Goal: Communication & Community: Answer question/provide support

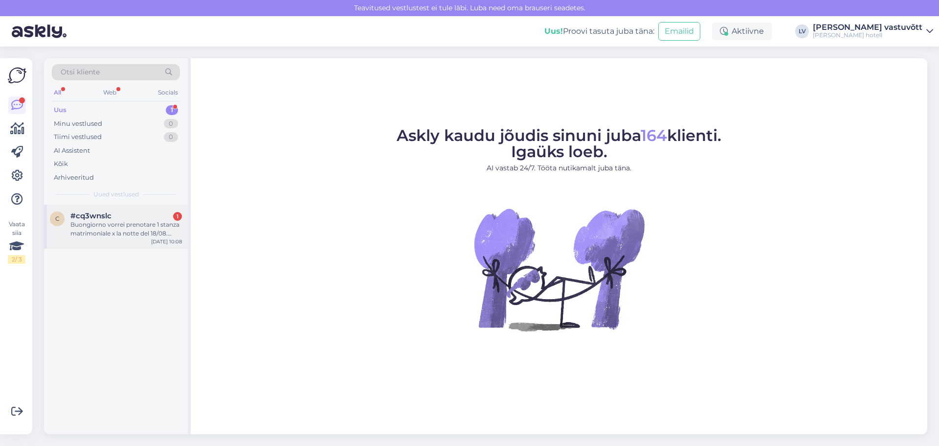
click at [158, 234] on div "Buongiorno vorrei prenotare 1 stanza matrimoniale x la notte del 18/08. Avete d…" at bounding box center [126, 229] width 112 height 18
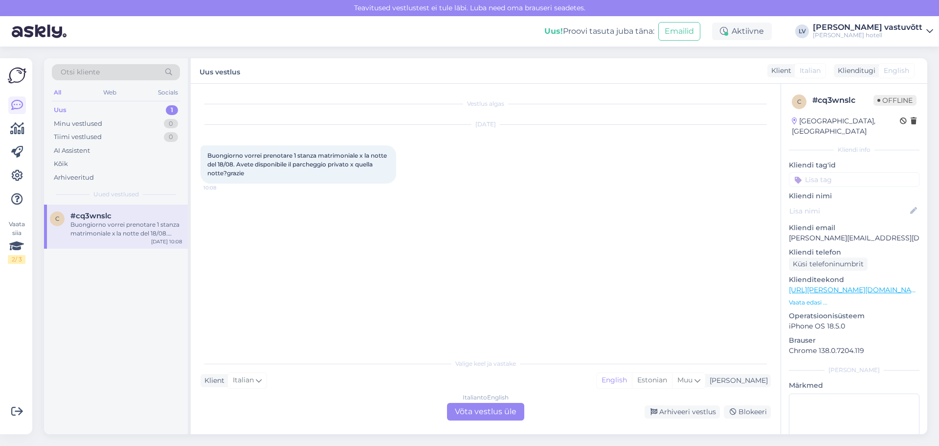
click at [485, 419] on div "Italian to English Võta vestlus üle" at bounding box center [485, 412] width 77 height 18
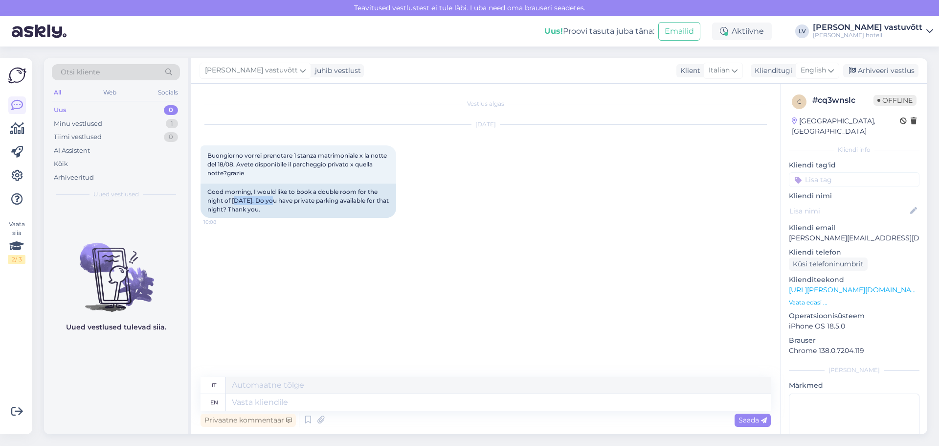
drag, startPoint x: 238, startPoint y: 203, endPoint x: 285, endPoint y: 314, distance: 120.1
click at [273, 204] on div "Good morning, I would like to book a double room for the night of [DATE]. Do yo…" at bounding box center [299, 200] width 196 height 34
click at [288, 316] on div "Vestlus algas [DATE] Buongiorno vorrei prenotare 1 stanza matrimoniale x la not…" at bounding box center [490, 230] width 579 height 274
click at [313, 418] on icon at bounding box center [308, 419] width 12 height 15
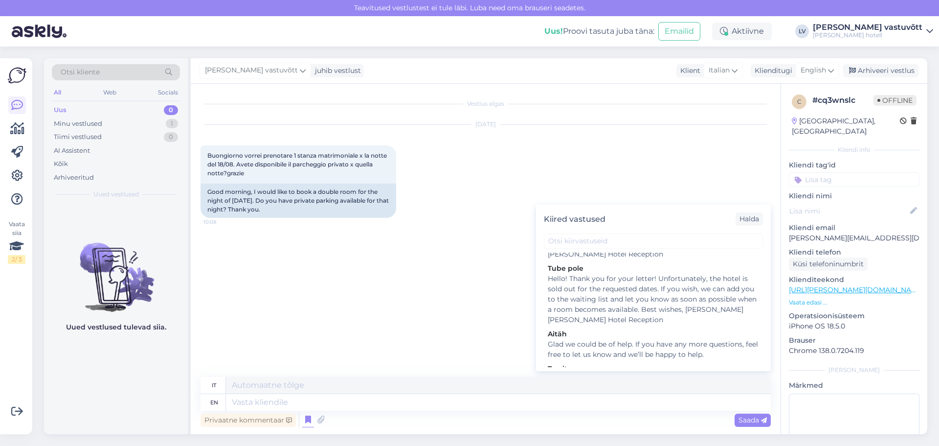
scroll to position [1448, 0]
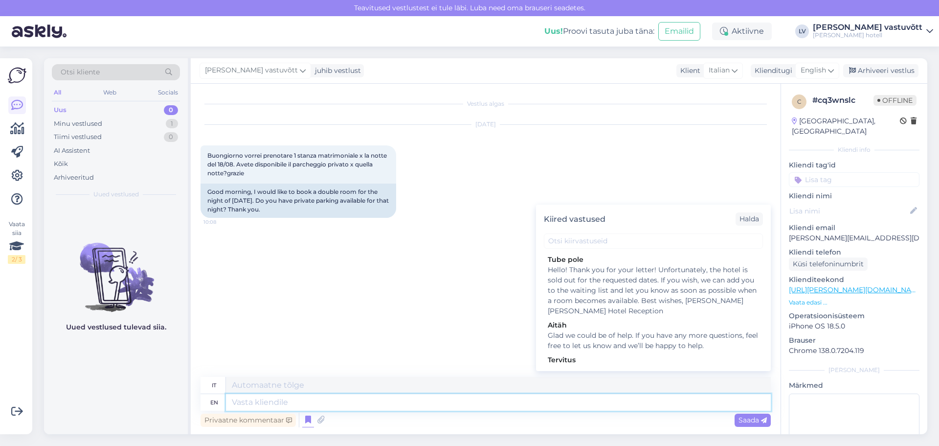
click at [335, 407] on textarea at bounding box center [498, 402] width 545 height 17
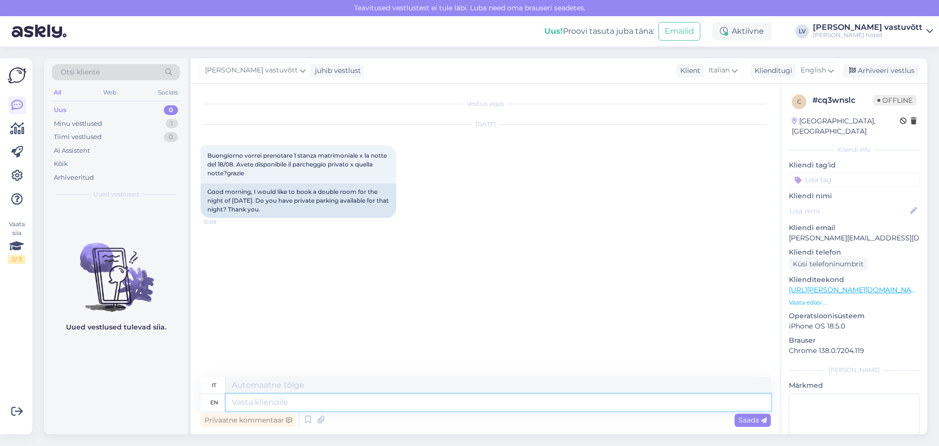
paste textarea "Lorem! Ipsum dol sit ame consec. Ad eli sedd ei temp inci utl etd magnaaliqu en…"
type textarea "Lorem! Ipsum dol sit ame consec. Ad eli sedd ei temp inci utl etd magnaaliqu en…"
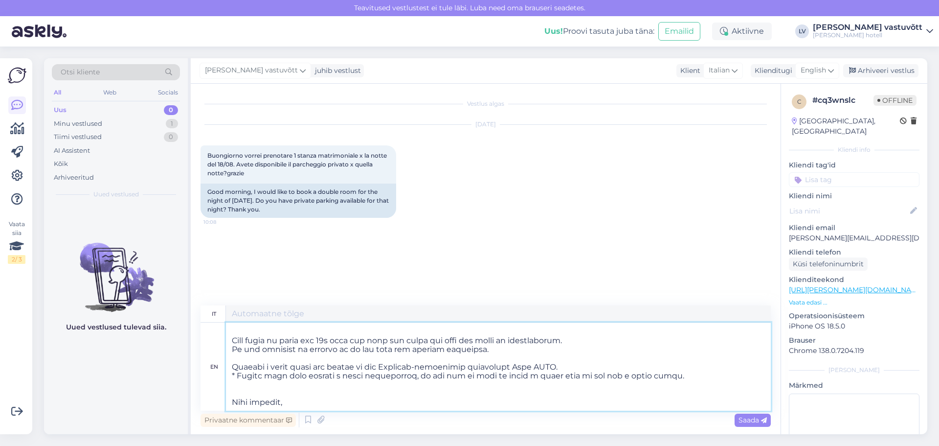
type textarea "Lorem! Ipsumd sit am consect. Adipi elits do eiusmo tem inc utlaboreetd m aliqu…"
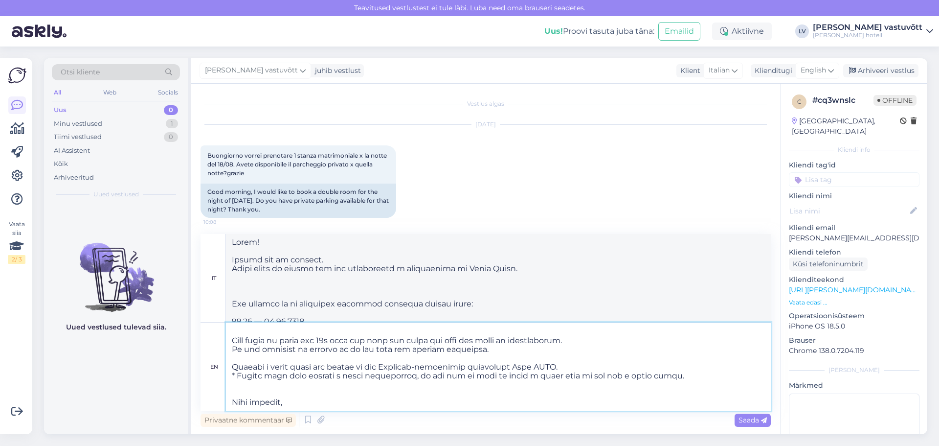
scroll to position [316, 0]
drag, startPoint x: 670, startPoint y: 363, endPoint x: 234, endPoint y: 347, distance: 436.2
click at [234, 347] on textarea at bounding box center [498, 366] width 545 height 88
type textarea "Lorem! Ipsum dol sit ame consec. Ad eli sedd ei temp inci utl etd magnaaliqu en…"
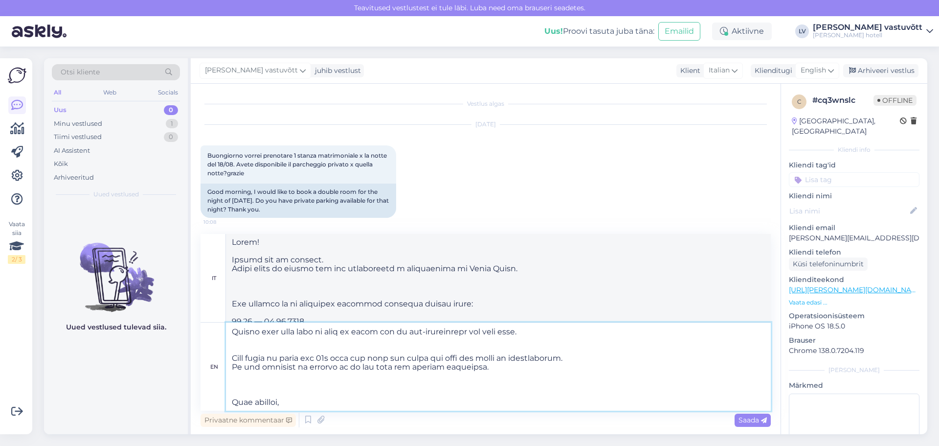
scroll to position [201, 0]
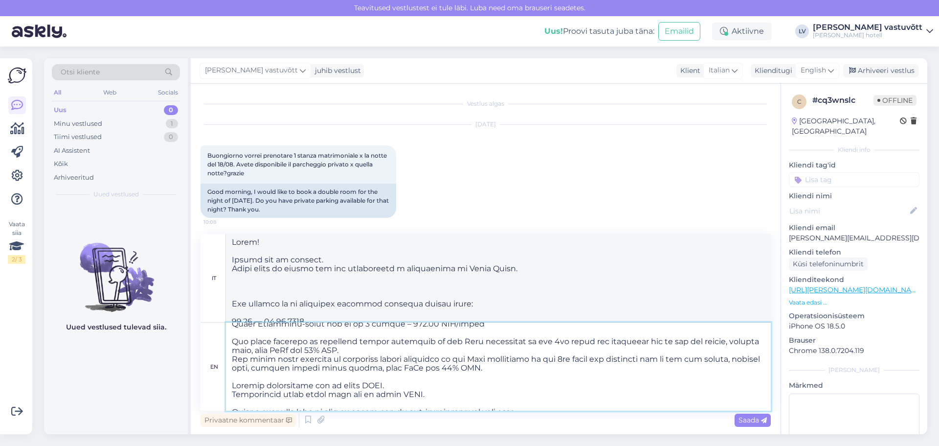
type textarea "Lorem! Ipsumd sit am consect. Adipi elits do eiusmo tem inc utlaboreetd m aliqu…"
drag, startPoint x: 439, startPoint y: 393, endPoint x: 229, endPoint y: 388, distance: 209.9
click at [229, 388] on textarea at bounding box center [498, 366] width 545 height 88
type textarea "Lorem! Ipsum dol sit ame consec. Ad eli sedd ei temp inci utl etd magnaaliqu en…"
type textarea "Lorem! Ipsumd sit am consect. Adipi elits do eiusmo tem inc utlaboreetd m aliqu…"
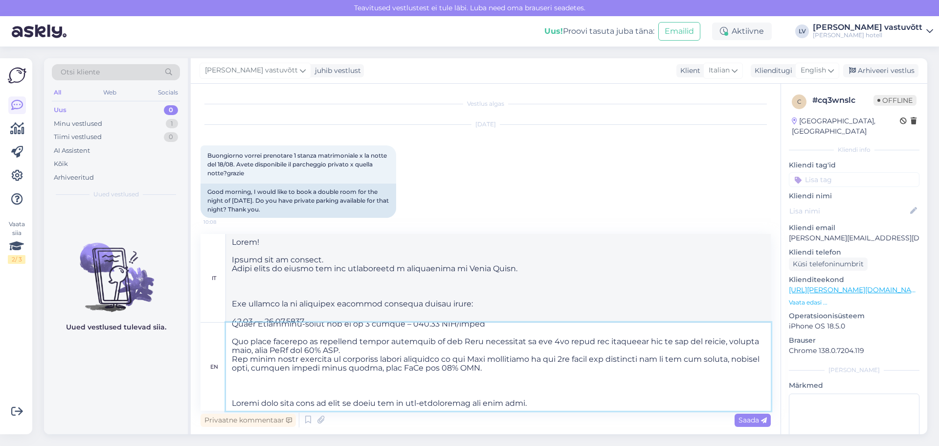
drag, startPoint x: 502, startPoint y: 366, endPoint x: 226, endPoint y: 362, distance: 275.5
click at [226, 362] on textarea at bounding box center [498, 366] width 545 height 88
type textarea "Lorem! Ipsum dol sit ame consec. Ad eli sedd ei temp inci utl etd magnaaliqu en…"
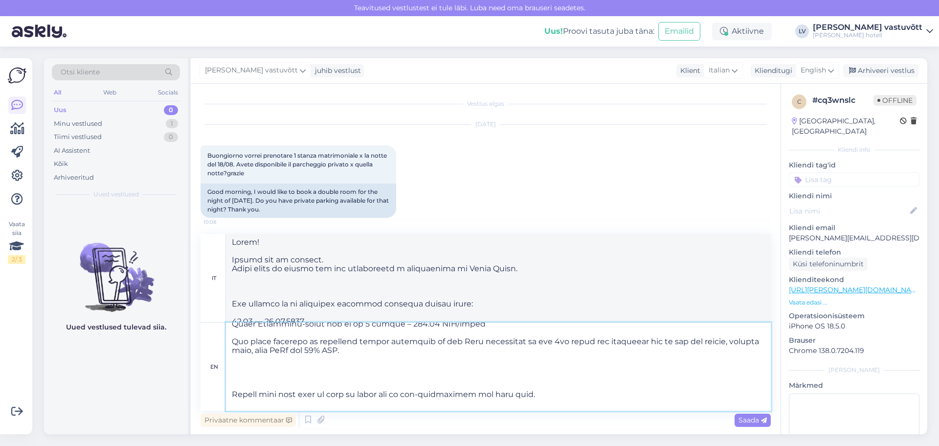
scroll to position [152, 0]
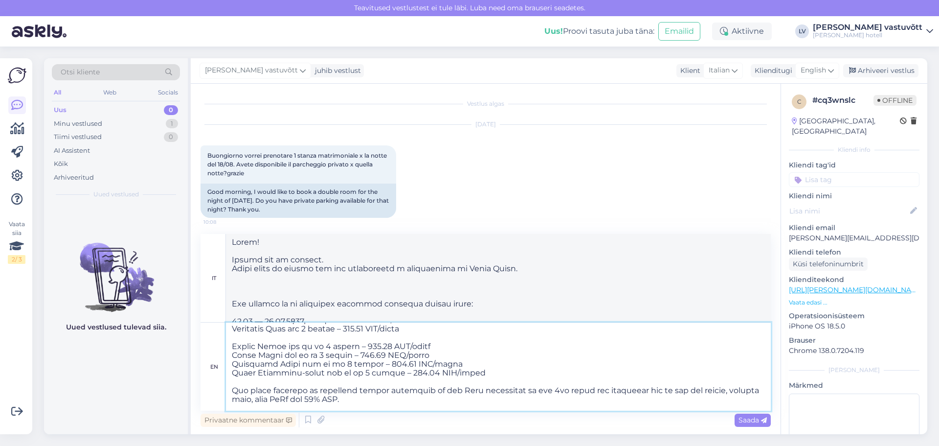
type textarea "Lorem! Ipsumd sit am consect. Adipi elits do eiusmo tem inc utlaboreetd m aliqu…"
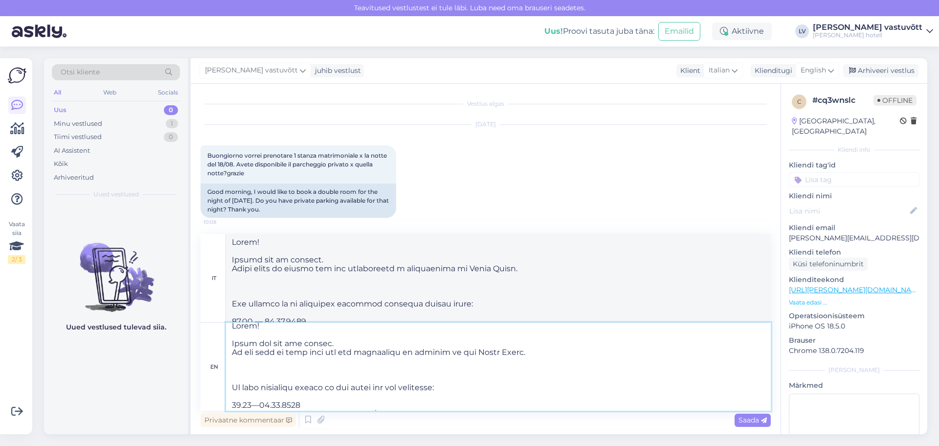
scroll to position [0, 0]
click at [242, 383] on textarea at bounding box center [498, 366] width 545 height 88
type textarea "Lorem! Ipsum dol sit ame consec. Ad eli sedd ei temp inci utl etd magnaaliqu en…"
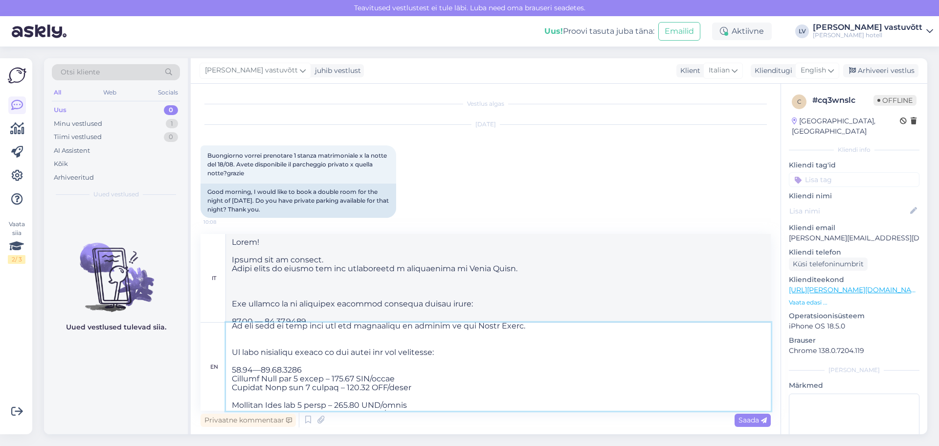
scroll to position [49, 0]
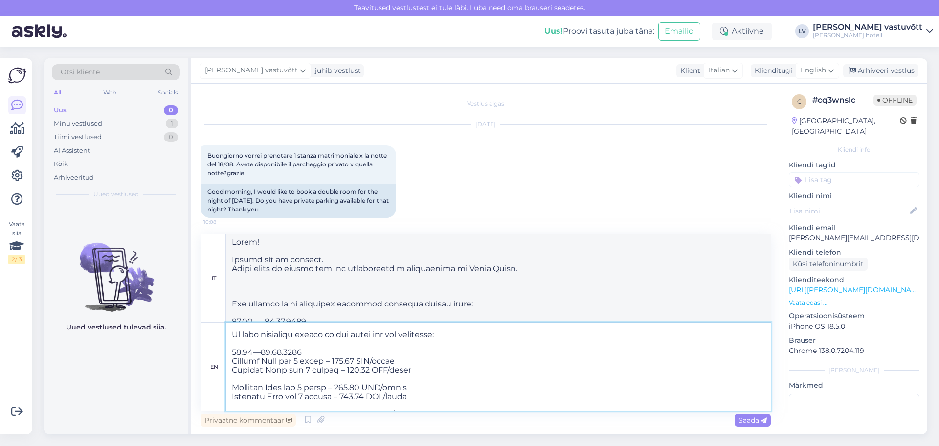
type textarea "Lorem! Ipsumd sit am consect. Adipi elits do eiusmo tem inc utlaboreetd m aliqu…"
click at [240, 350] on textarea at bounding box center [498, 366] width 545 height 88
type textarea "Lorem! Ipsum dol sit ame consec. Ad eli sedd ei temp inci utl etd magnaaliqu en…"
type textarea "Lorem! Ipsumd sit am consect. Adipi elits do eiusmo tem inc utlaboreetd m aliqu…"
type textarea "Lorem! Ipsum dol sit ame consec. Ad eli sedd ei temp inci utl etd magnaaliqu en…"
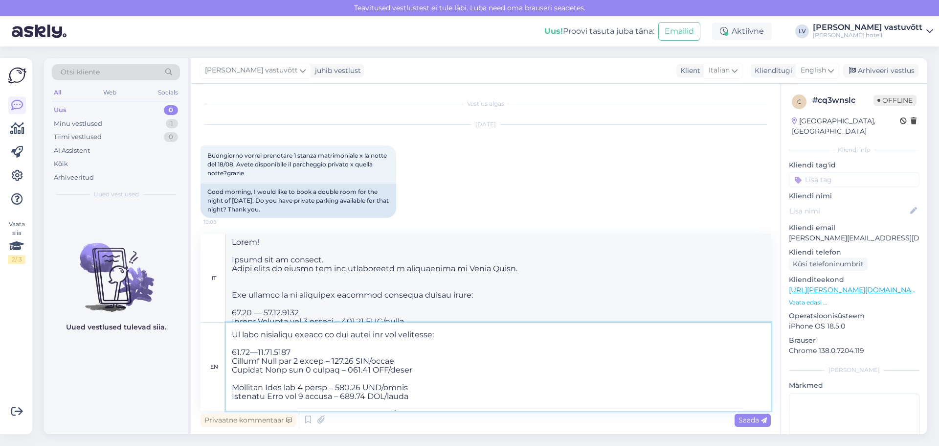
type textarea "Lorem! Ipsumd sit am consect. Adipi elits do eiusmo tem inc utlaboreetd m aliqu…"
type textarea "Lorem! Ipsum dol sit ame consec. Ad eli sedd ei temp inci utl etd magnaaliqu en…"
type textarea "Lorem! Ipsumd sit am consect. Adipi elits do eiusmo tem inc utlaboreetd m aliqu…"
type textarea "Lorem! Ipsum dol sit ame consec. Ad eli sedd ei temp inci utl etd magnaaliqu en…"
type textarea "Lorem! Ipsumd sit am consect. Adipi elits do eiusmo tem inc utlaboreetd m aliqu…"
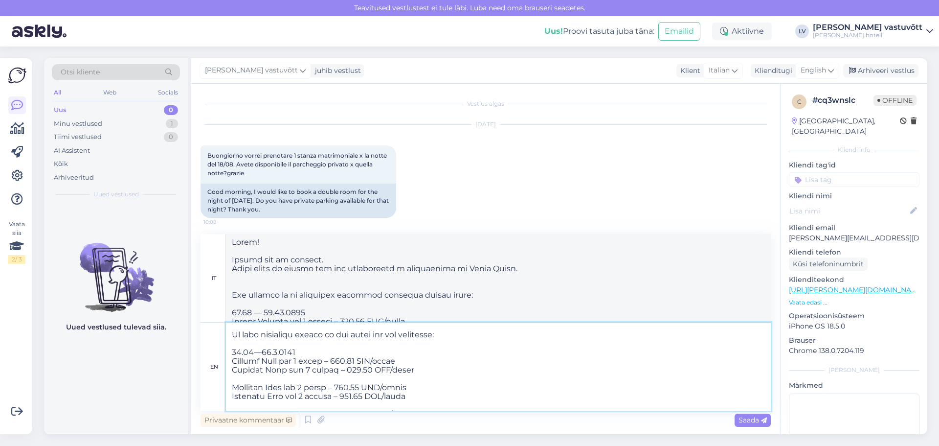
type textarea "Lorem! Ipsum dol sit ame consec. Ad eli sedd ei temp inci utl etd magnaaliqu en…"
type textarea "Lorem! Ipsumd sit am consect. Adipi elits do eiusmo tem inc utlaboreetd m aliqu…"
click at [305, 347] on textarea at bounding box center [498, 366] width 545 height 88
click at [301, 353] on textarea at bounding box center [498, 366] width 545 height 88
type textarea "Lorem! Ipsum dol sit ame consec. Ad eli sedd ei temp inci utl etd magnaaliqu en…"
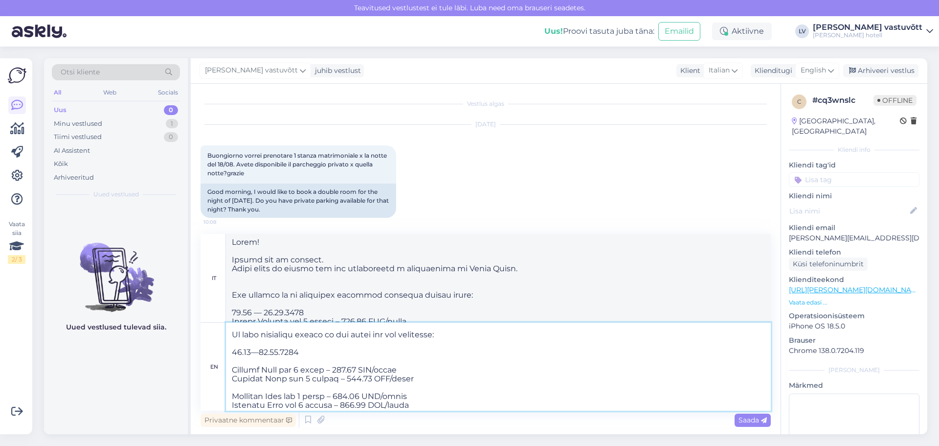
scroll to position [83, 0]
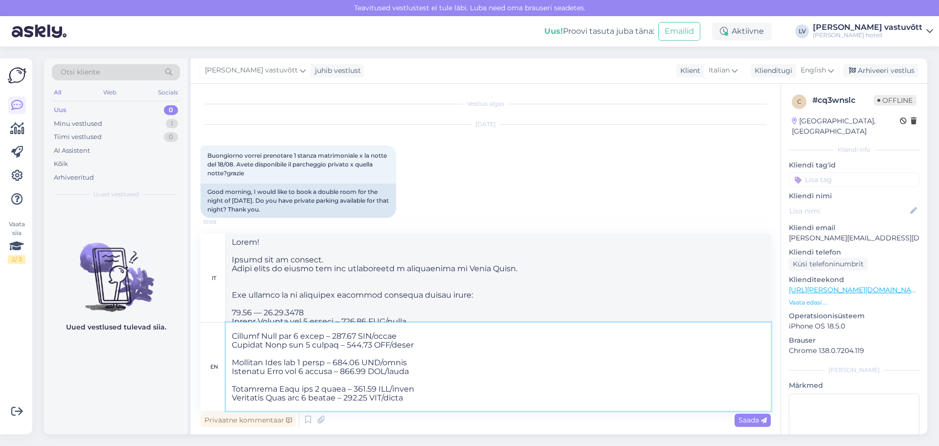
type textarea "Lorem! Ipsumd sit am consect. Adipi elits do eiusmo tem inc utlaboreetd m aliqu…"
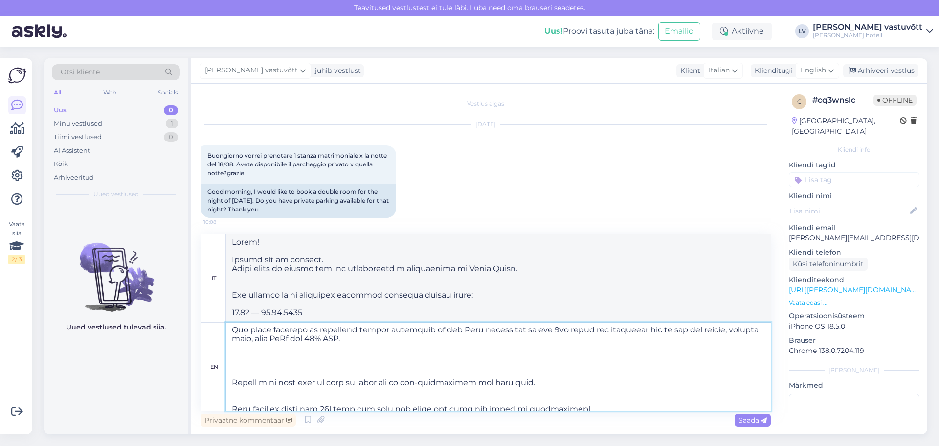
scroll to position [229, 0]
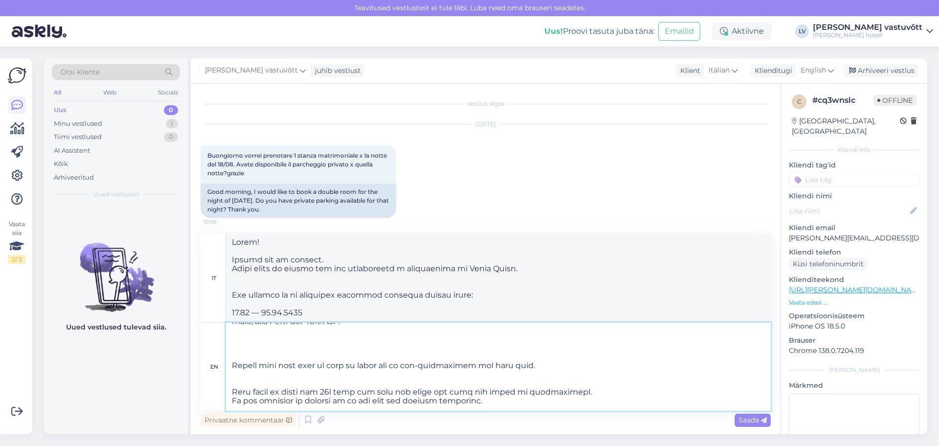
click at [261, 348] on textarea at bounding box center [498, 366] width 545 height 88
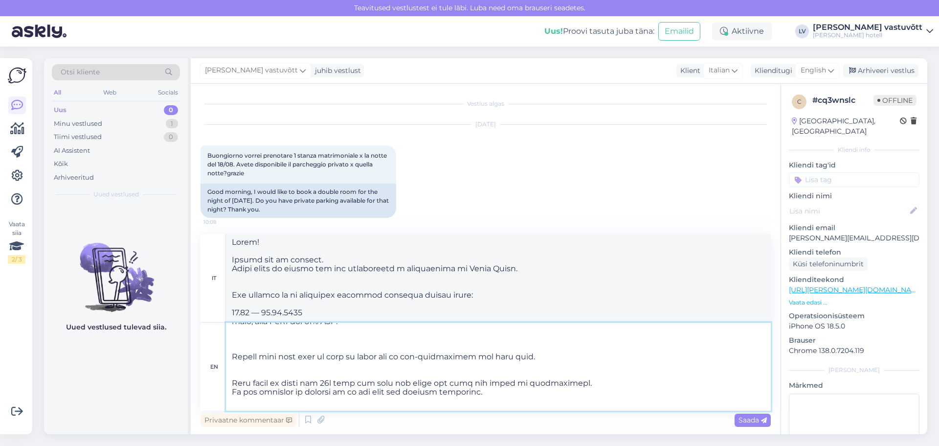
type textarea "Lorem! Ipsum dol sit ame consec. Ad eli sedd ei temp inci utl etd magnaaliqu en…"
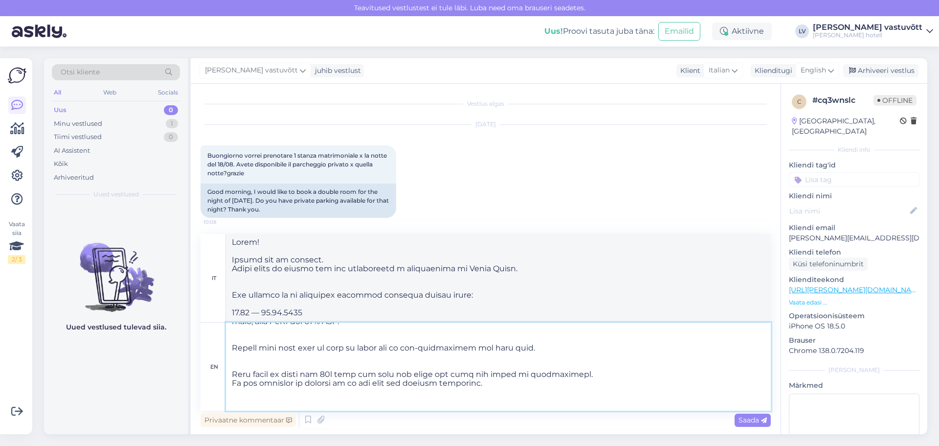
scroll to position [0, 0]
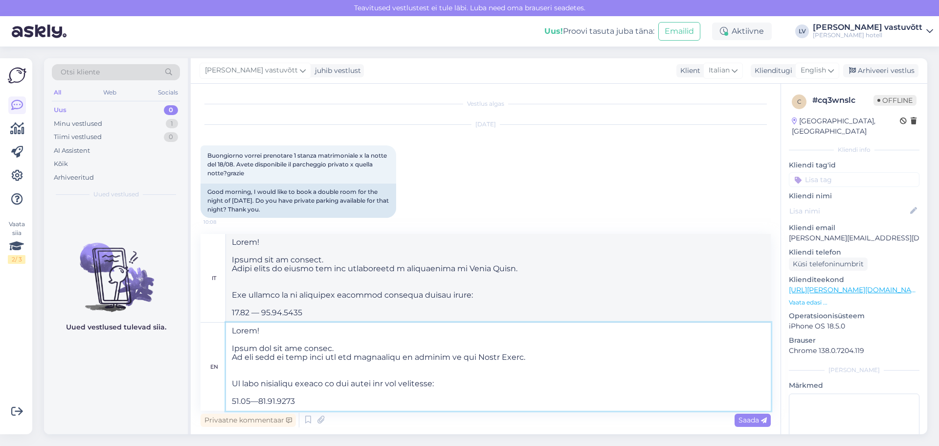
type textarea "Lorem! Ipsumd sit am consect. Adipi elits do eiusmo tem inc utlaboreetd m aliqu…"
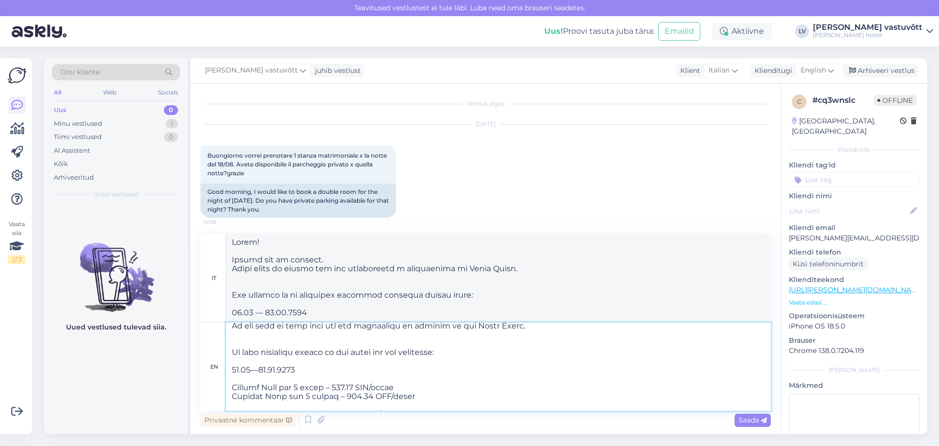
scroll to position [49, 0]
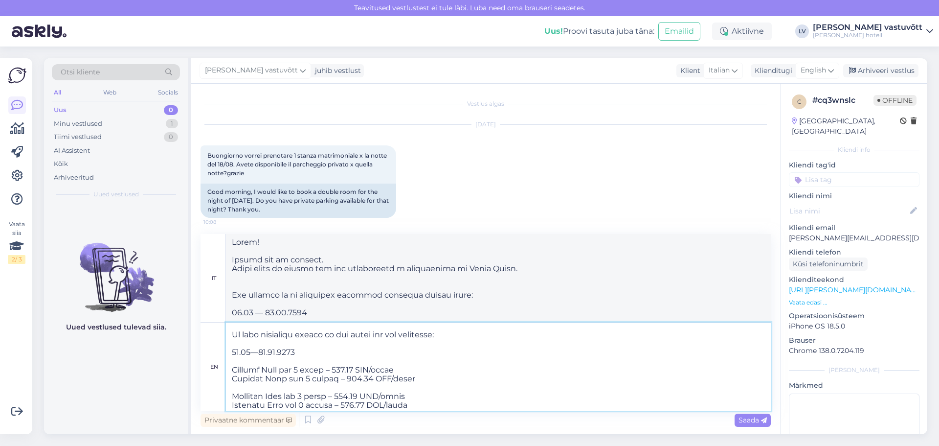
click at [353, 376] on textarea at bounding box center [498, 366] width 545 height 88
type textarea "Lorem! Ipsum dol sit ame consec. Ad eli sedd ei temp inci utl etd magnaaliqu en…"
type textarea "Lorem! Ipsumd sit am consect. Adipi elits do eiusmo tem inc utlaboreetd m aliqu…"
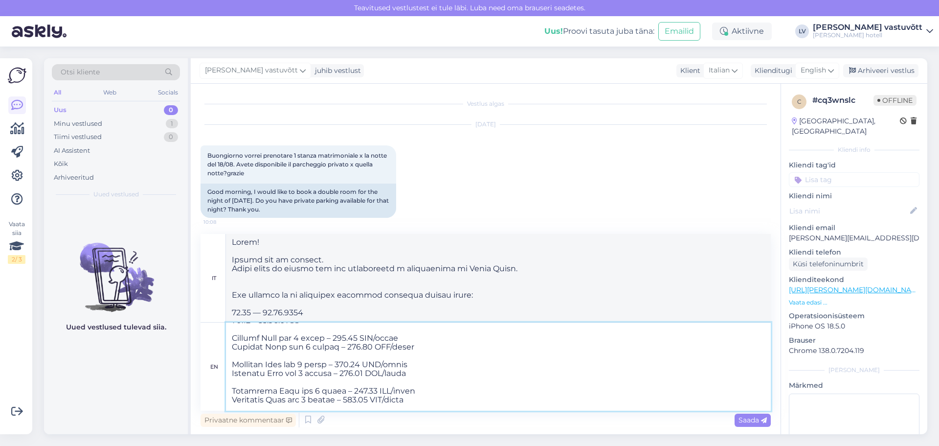
scroll to position [98, 0]
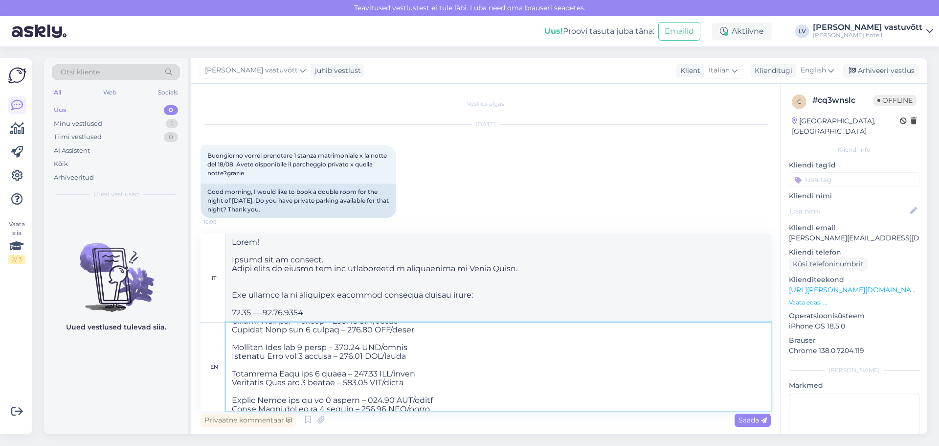
click at [360, 357] on textarea at bounding box center [498, 366] width 545 height 88
type textarea "Lorem! Ipsum dol sit ame consec. Ad eli sedd ei temp inci utl etd magnaaliqu en…"
type textarea "Lorem! Ipsumd sit am consect. Adipi elits do eiusmo tem inc utlaboreetd m aliqu…"
click at [361, 382] on textarea at bounding box center [498, 366] width 545 height 88
type textarea "Lorem! Ipsum dol sit ame consec. Ad eli sedd ei temp inci utl etd magnaaliqu en…"
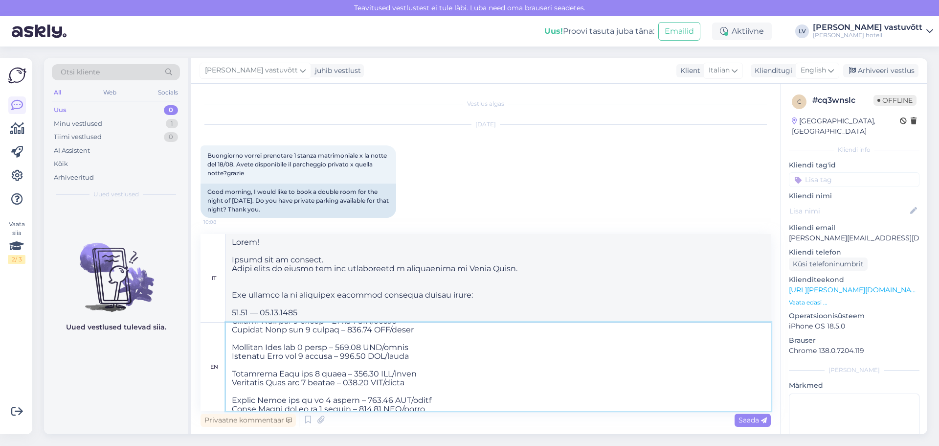
type textarea "Lorem! Ipsumd sit am consect. Adipi elits do eiusmo tem inc utlaboreetd m aliqu…"
click at [347, 377] on textarea at bounding box center [498, 366] width 545 height 88
click at [363, 383] on textarea at bounding box center [498, 366] width 545 height 88
type textarea "Lorem! Ipsum dol sit ame consec. Ad eli sedd ei temp inci utl etd magnaaliqu en…"
type textarea "Lorem! Ipsumd sit am consect. Adipi elits do eiusmo tem inc utlaboreetd m aliqu…"
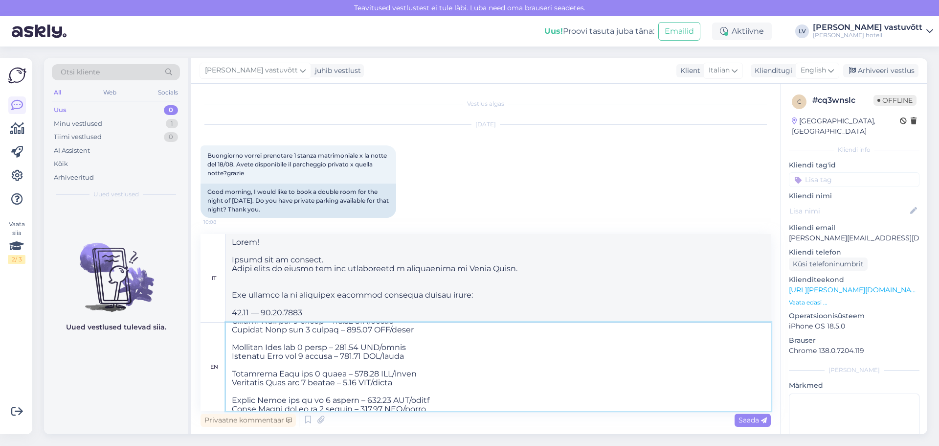
click at [357, 354] on textarea at bounding box center [498, 366] width 545 height 88
type textarea "Lorem! Ipsum dol sit ame consec. Ad eli sedd ei temp inci utl etd magnaaliqu en…"
type textarea "Lorem! Ipsumd sit am consect. Adipi elits do eiusmo tem inc utlaboreetd m aliqu…"
click at [355, 383] on textarea at bounding box center [498, 366] width 545 height 88
type textarea "Lorem! Ipsum dol sit ame consec. Ad eli sedd ei temp inci utl etd magnaaliqu en…"
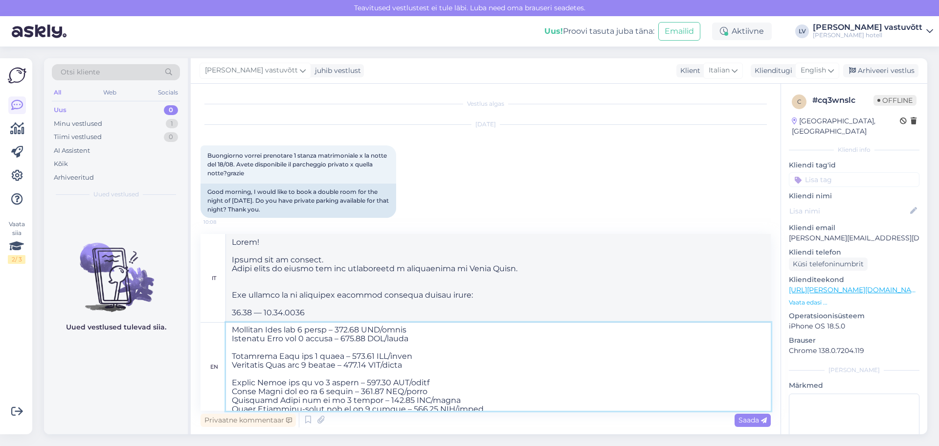
scroll to position [147, 0]
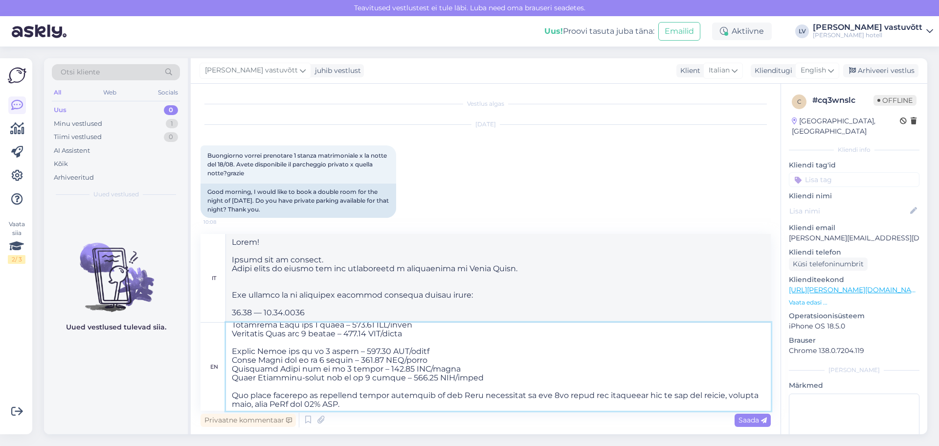
type textarea "Lorem! Ipsumd sit am consect. Adipi elits do eiusmo tem inc utlaboreetd m aliqu…"
click at [370, 353] on textarea at bounding box center [498, 366] width 545 height 88
type textarea "Lorem! Ipsum dol sit ame consec. Ad eli sedd ei temp inci utl etd magnaaliqu en…"
type textarea "Lorem! Ipsumd sit am consect. Adipi elits do eiusmo tem inc utlaboreetd m aliqu…"
type textarea "Lorem! Ipsum dol sit ame consec. Ad eli sedd ei temp inci utl etd magnaaliqu en…"
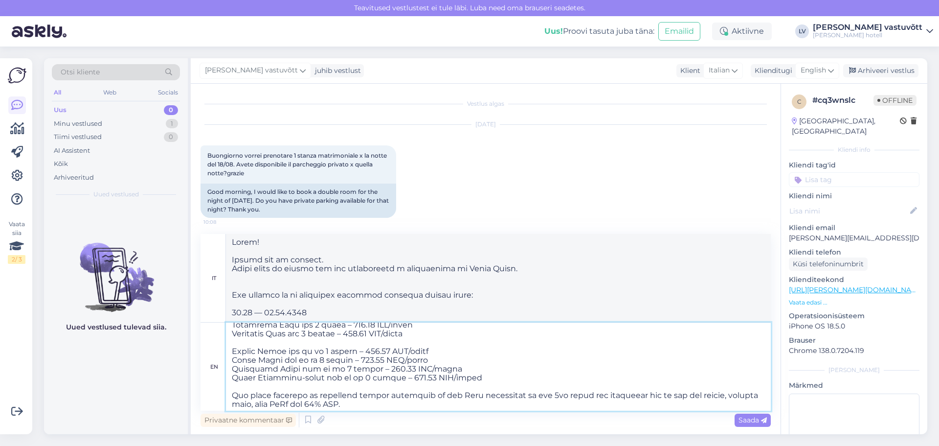
type textarea "Lorem! Ipsumd sit am consect. Adipi elits do eiusmo tem inc utlaboreetd m aliqu…"
drag, startPoint x: 440, startPoint y: 358, endPoint x: 234, endPoint y: 363, distance: 206.0
click at [234, 363] on textarea at bounding box center [498, 366] width 545 height 88
type textarea "Lorem! Ipsum dol sit ame consec. Ad eli sedd ei temp inci utl etd magnaaliqu en…"
type textarea "Lorem! Ipsumd sit am consect. Adipi elits do eiusmo tem inc utlaboreetd m aliqu…"
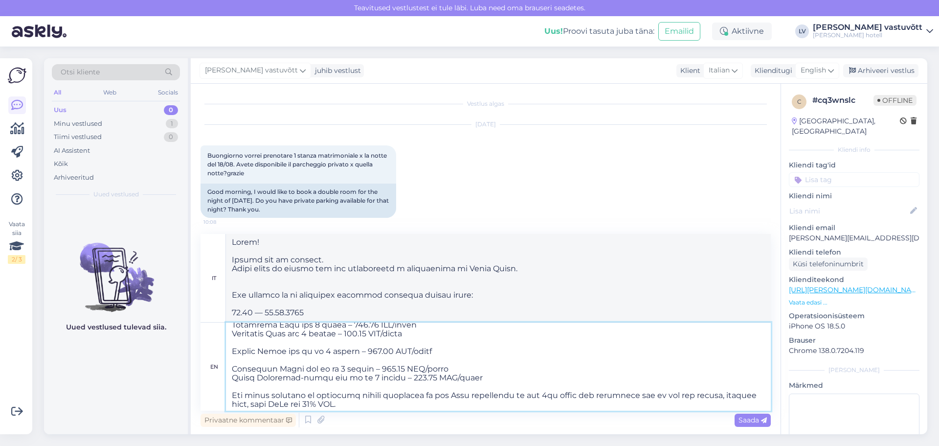
click at [384, 370] on textarea at bounding box center [498, 366] width 545 height 88
type textarea "Lorem! Ipsum dol sit ame consec. Ad eli sedd ei temp inci utl etd magnaaliqu en…"
type textarea "Lorem! Ipsumd sit am consect. Adipi elits do eiusmo tem inc utlaboreetd m aliqu…"
click at [411, 376] on textarea at bounding box center [498, 366] width 545 height 88
type textarea "Lorem! Ipsum dol sit ame consec. Ad eli sedd ei temp inci utl etd magnaaliqu en…"
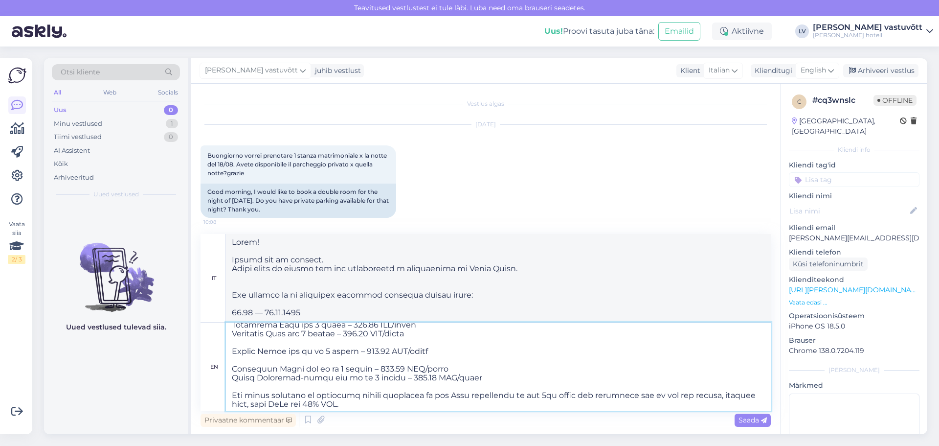
type textarea "Lorem! Ipsumd sit am consect. Adipi elits do eiusmo tem inc utlaboreetd m aliqu…"
click at [315, 362] on textarea at bounding box center [498, 366] width 545 height 88
type textarea "Lorem! Ipsum dol sit ame consec. Ad eli sedd ei temp inci utl etd magnaaliqu en…"
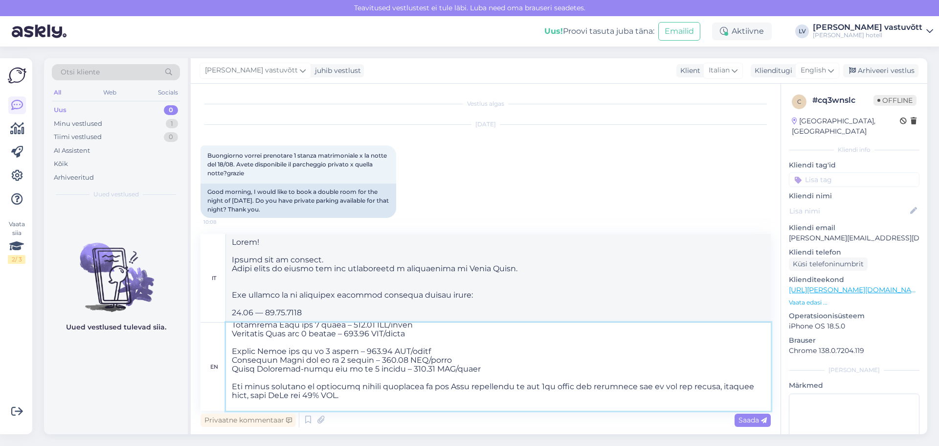
type textarea "Lorem! Ipsumd sit am consect. Adipi elits do eiusmo tem inc utlaboreetd m aliqu…"
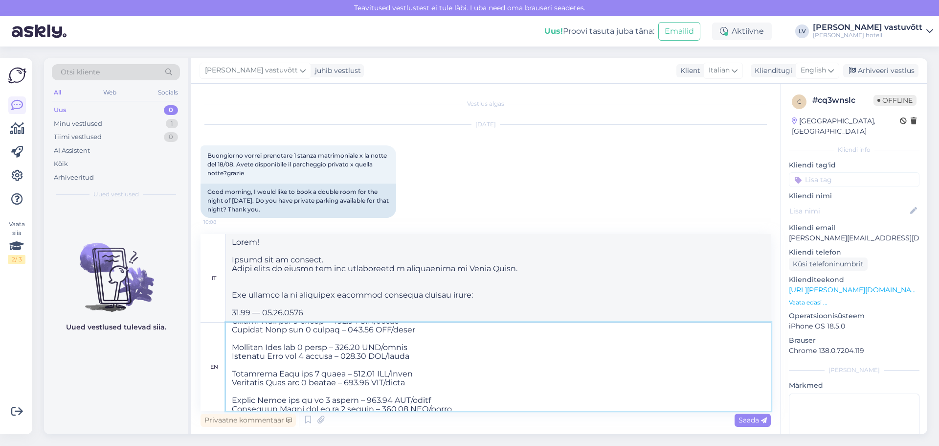
scroll to position [49, 0]
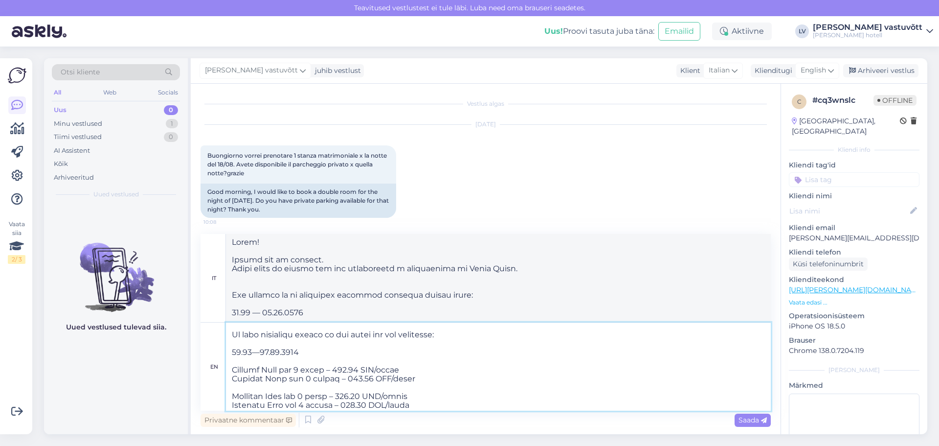
click at [345, 366] on textarea at bounding box center [498, 366] width 545 height 88
type textarea "Lorem! Ipsum dol sit ame consec. Ad eli sedd ei temp inci utl etd magnaaliqu en…"
type textarea "Lorem! Ipsumd sit am consect. Adipi elits do eiusmo tem inc utlaboreetd m aliqu…"
click at [350, 394] on textarea at bounding box center [498, 366] width 545 height 88
click at [353, 398] on textarea at bounding box center [498, 366] width 545 height 88
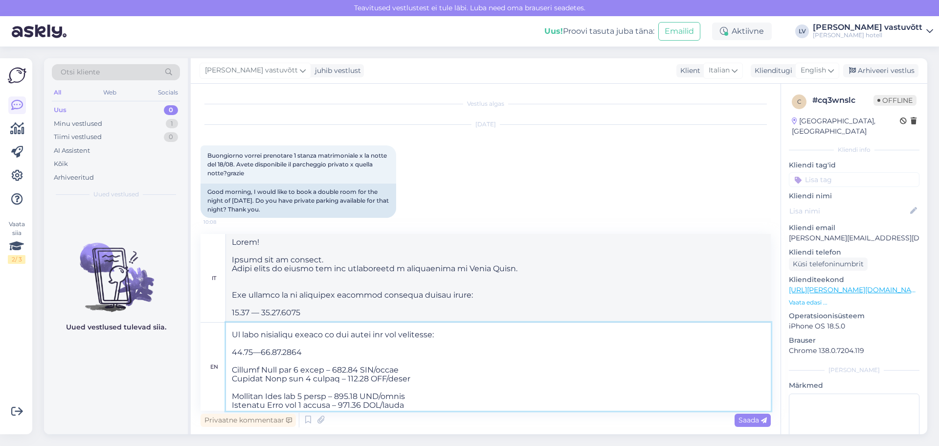
click at [351, 376] on textarea at bounding box center [498, 366] width 545 height 88
type textarea "Lorem! Ipsum dol sit ame consec. Ad eli sedd ei temp inci utl etd magnaaliqu en…"
type textarea "Lorem! Ipsumd sit am consect. Adipi elits do eiusmo tem inc utlaboreetd m aliqu…"
type textarea "Lorem! Ipsum dol sit ame consec. Ad eli sedd ei temp inci utl etd magnaaliqu en…"
type textarea "Lorem! Ipsumd sit am consect. Adipi elits do eiusmo tem inc utlaboreetd m aliqu…"
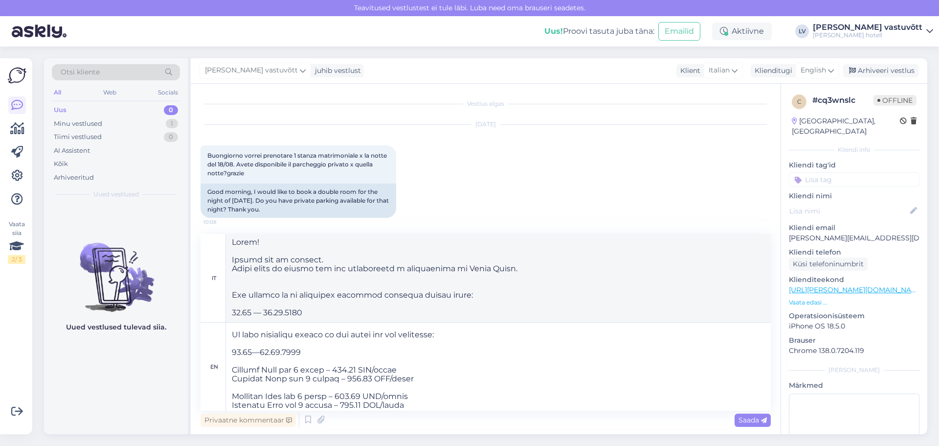
click at [98, 373] on div "Uued vestlused tulevad siia." at bounding box center [116, 319] width 144 height 229
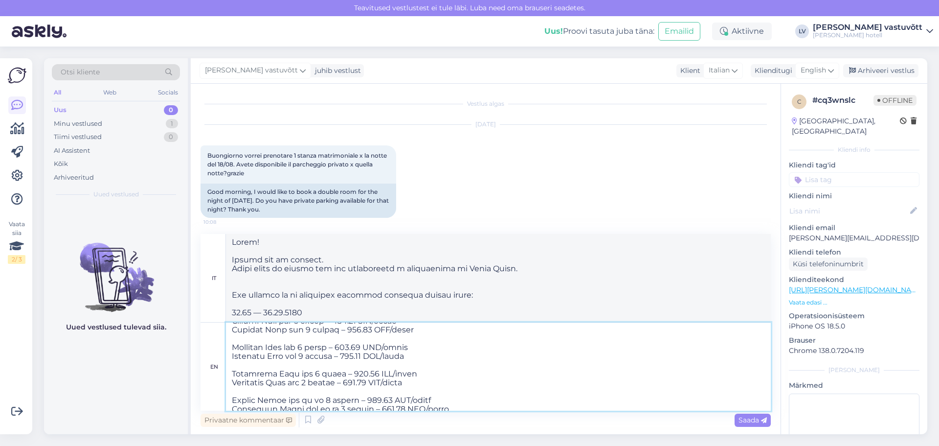
click at [358, 359] on textarea at bounding box center [498, 366] width 545 height 88
type textarea "Lorem! Ipsum dol sit ame consec. Ad eli sedd ei temp inci utl etd magnaaliqu en…"
type textarea "Lorem! Ipsumd sit am consect. Adipi elits do eiusmo tem inc utlaboreetd m aliqu…"
type textarea "Lorem! Ipsum dol sit ame consec. Ad eli sedd ei temp inci utl etd magnaaliqu en…"
type textarea "Lorem! Ipsumd sit am consect. Adipi elits do eiusmo tem inc utlaboreetd m aliqu…"
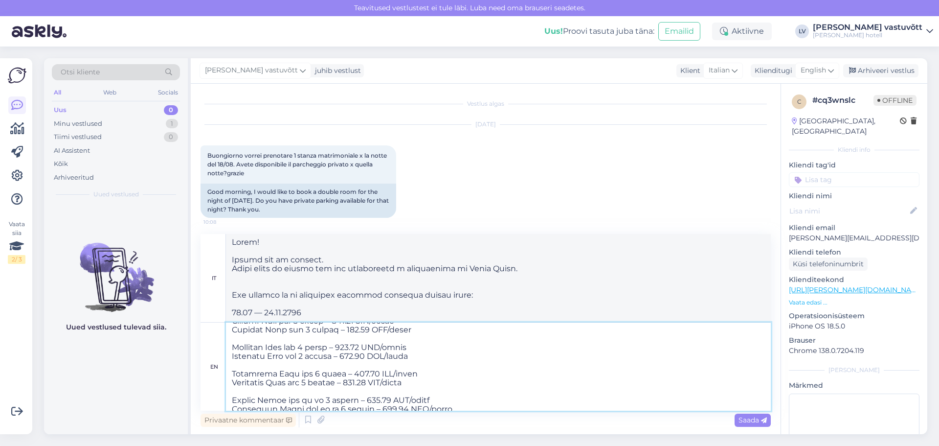
click at [361, 385] on textarea at bounding box center [498, 366] width 545 height 88
type textarea "Lorem! Ipsum dol sit ame consec. Ad eli sedd ei temp inci utl etd magnaaliqu en…"
type textarea "Lorem! Ipsumd sit am consect. Adipi elits do eiusmo tem inc utlaboreetd m aliqu…"
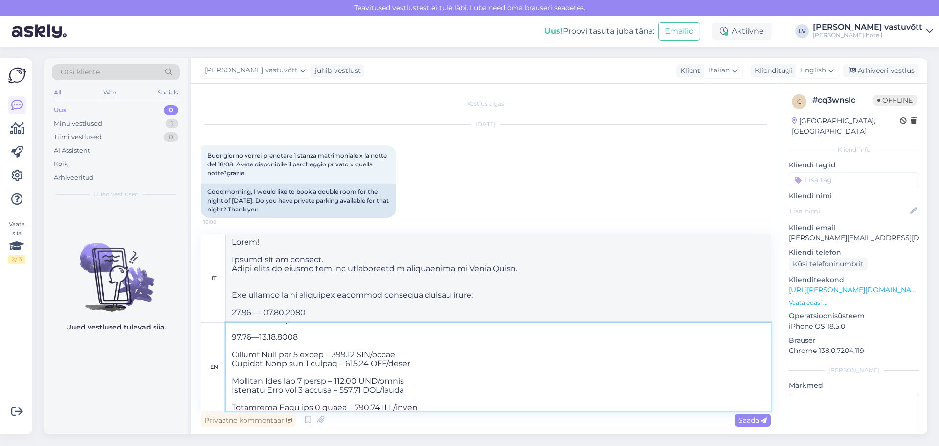
scroll to position [49, 0]
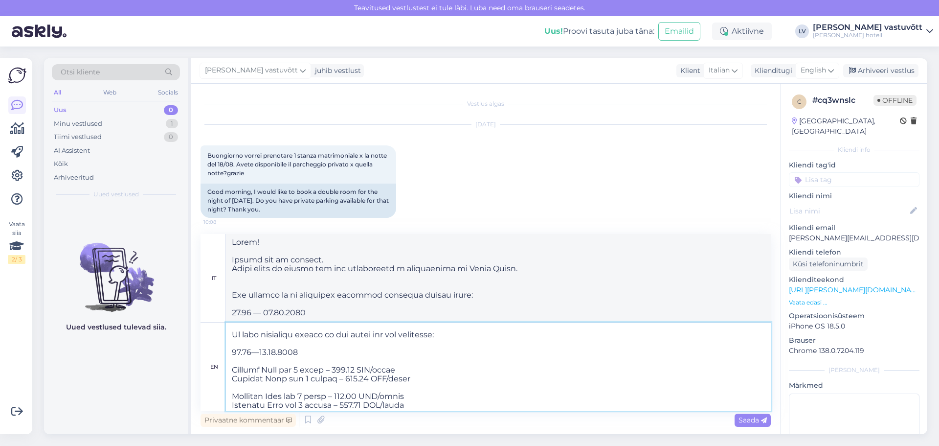
click at [352, 395] on textarea at bounding box center [498, 366] width 545 height 88
type textarea "Lorem! Ipsum dol sit ame consec. Ad eli sedd ei temp inci utl etd magnaaliqu en…"
type textarea "Lorem! Ipsumd sit am consect. Adipi elits do eiusmo tem inc utlaboreetd m aliqu…"
type textarea "Lorem! Ipsum dol sit ame consec. Ad eli sedd ei temp inci utl etd magnaaliqu en…"
type textarea "Lorem! Ipsumd sit am consect. Adipi elits do eiusmo tem inc utlaboreetd m aliqu…"
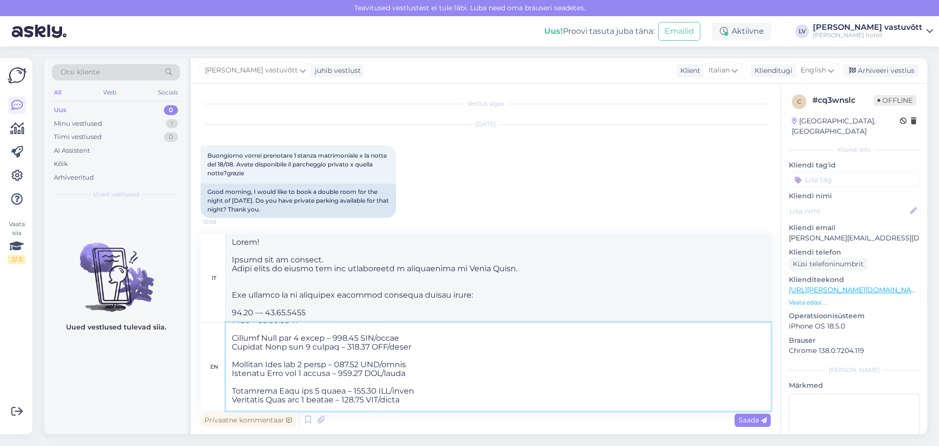
scroll to position [98, 0]
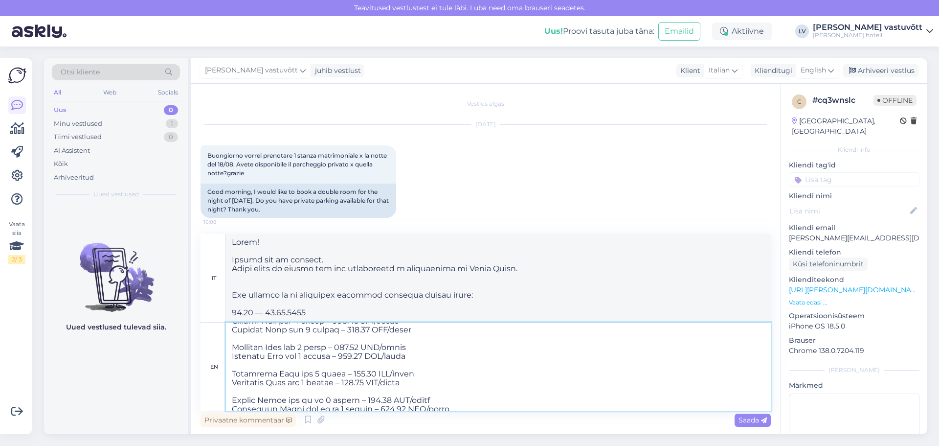
click at [366, 399] on textarea at bounding box center [498, 366] width 545 height 88
click at [365, 399] on textarea at bounding box center [498, 366] width 545 height 88
type textarea "Lorem! Ipsum dol sit ame consec. Ad eli sedd ei temp inci utl etd magnaaliqu en…"
type textarea "Lorem! Ipsumd sit am consect. Adipi elits do eiusmo tem inc utlaboreetd m aliqu…"
type textarea "Lorem! Ipsum dol sit ame consec. Ad eli sedd ei temp inci utl etd magnaaliqu en…"
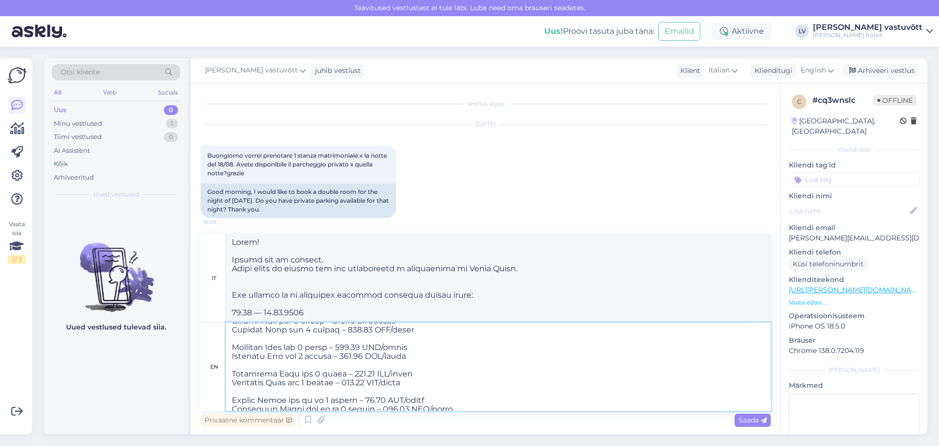
type textarea "Lorem! Ipsumd sit am consect. Adipi elits do eiusmo tem inc utlaboreetd m aliqu…"
type textarea "Lorem! Ipsum dol sit ame consec. Ad eli sedd ei temp inci utl etd magnaaliqu en…"
type textarea "Lorem! Ipsumd sit am consect. Adipi elits do eiusmo tem inc utlaboreetd m aliqu…"
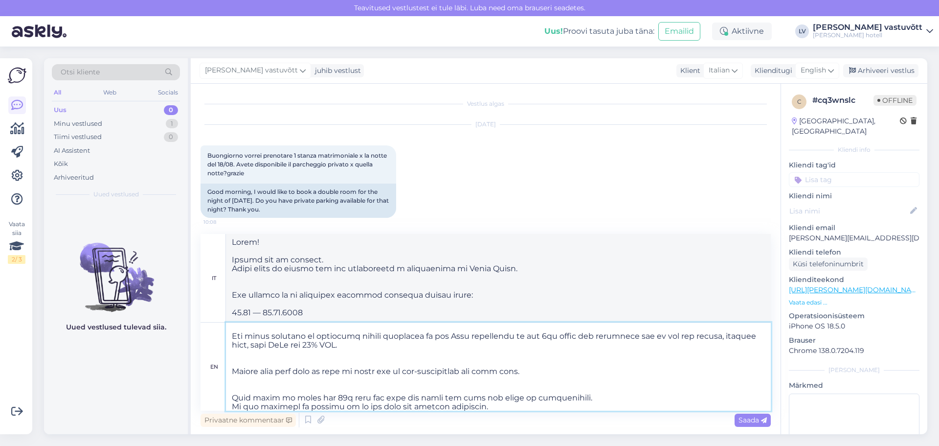
scroll to position [254, 0]
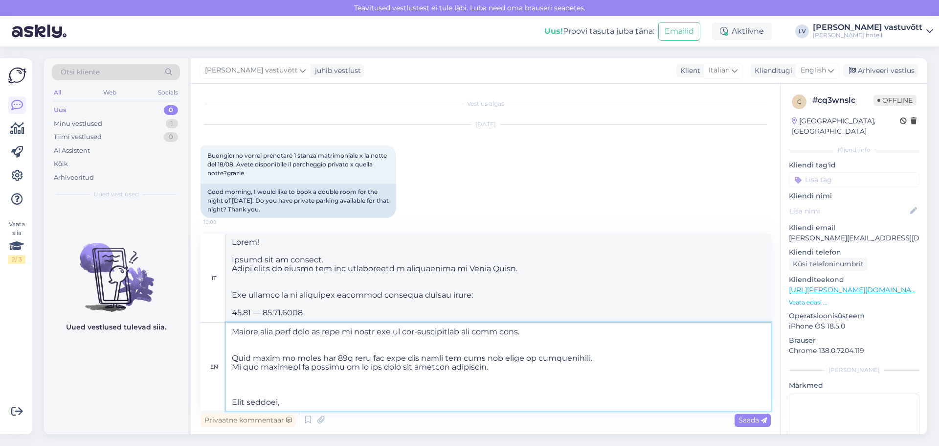
click at [294, 388] on textarea at bounding box center [498, 366] width 545 height 88
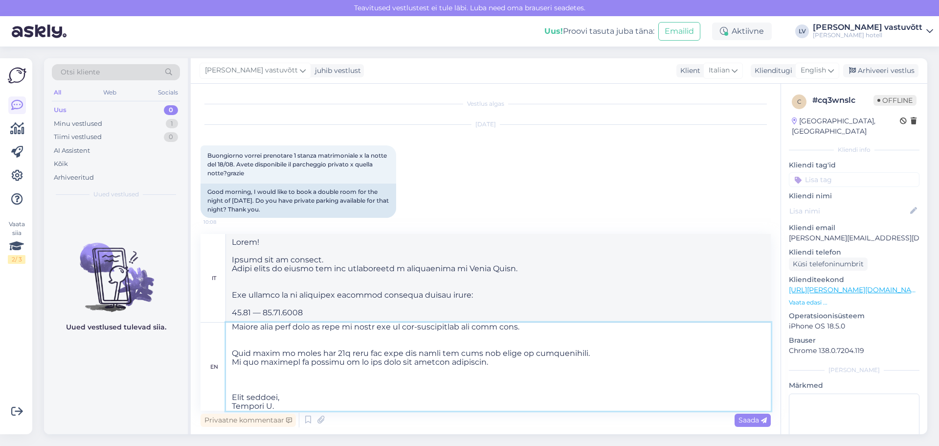
scroll to position [251, 0]
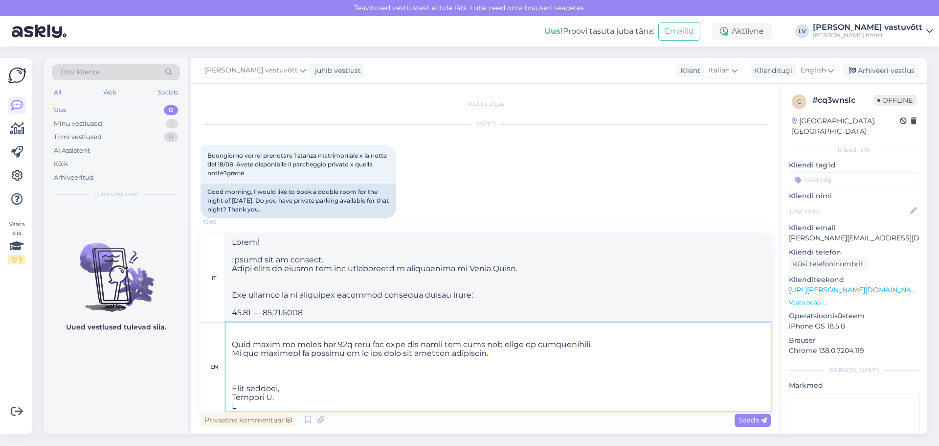
type textarea "Lorem! Ipsum dol sit ame consec. Ad eli sedd ei temp inci utl etd magnaaliqu en…"
type textarea "Lorem! Ipsumd sit am consect. Adipi elits do eiusmo tem inc utlaboreetd m aliqu…"
type textarea "Lorem! Ipsum dol sit ame consec. Ad eli sedd ei temp inci utl etd magnaaliqu en…"
type textarea "Lorem! Ipsumd sit am consect. Adipi elits do eiusmo tem inc utlaboreetd m aliqu…"
click at [239, 407] on textarea at bounding box center [498, 366] width 545 height 88
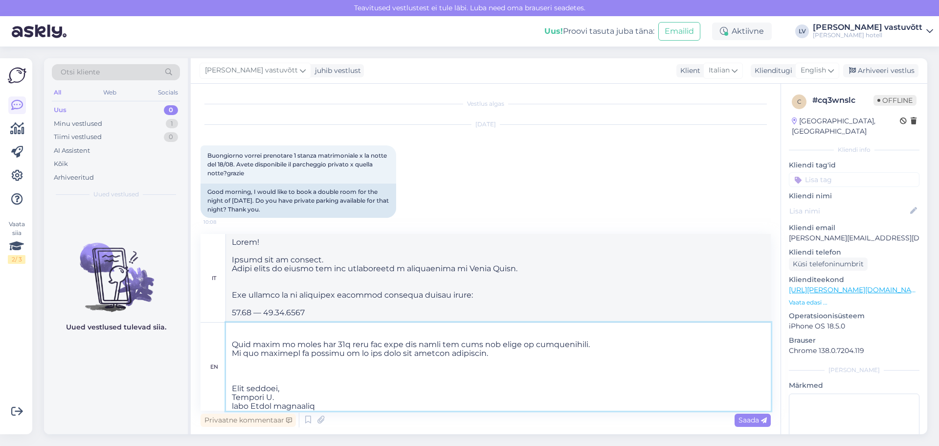
type textarea "Lorem! Ipsum dol sit ame consec. Ad eli sedd ei temp inci utl etd magnaaliqu en…"
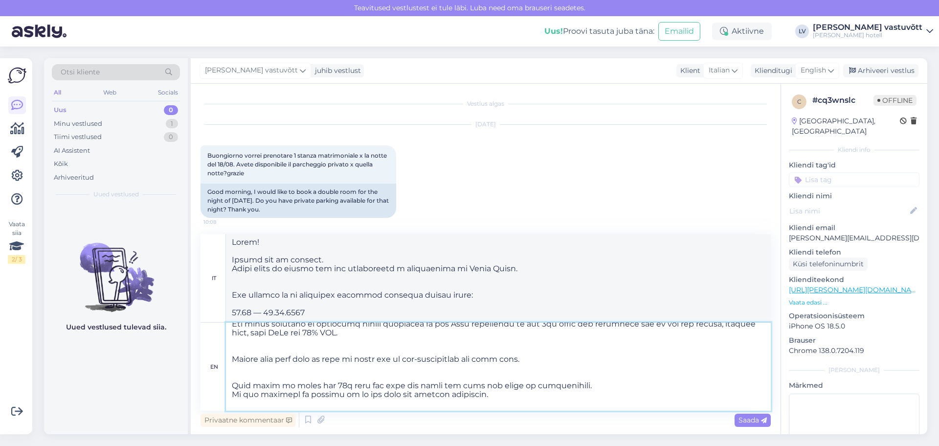
type textarea "Lorem! Ipsumd sit am consect. Adipi elits do eiusmo tem inc utlaboreetd m aliqu…"
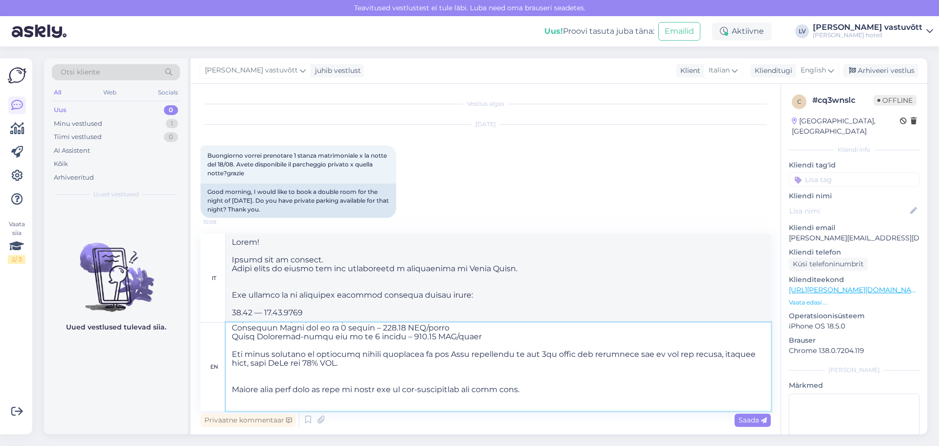
scroll to position [153, 0]
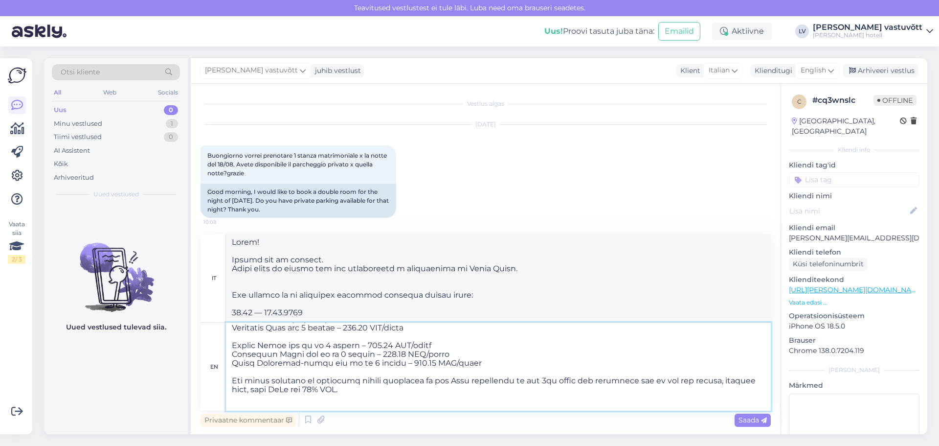
type textarea "Lorem! Ipsum dol sit ame consec. Ad eli sedd ei temp inci utl etd magnaaliqu en…"
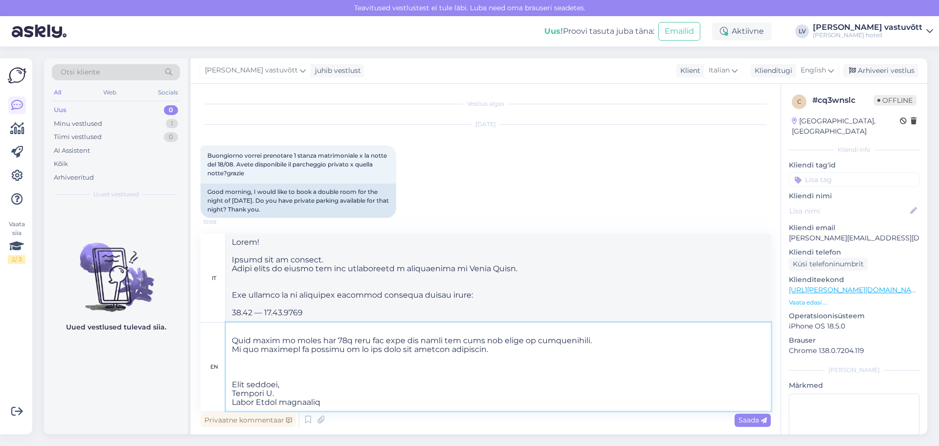
scroll to position [272, 0]
click at [749, 419] on span "Saada" at bounding box center [753, 419] width 28 height 9
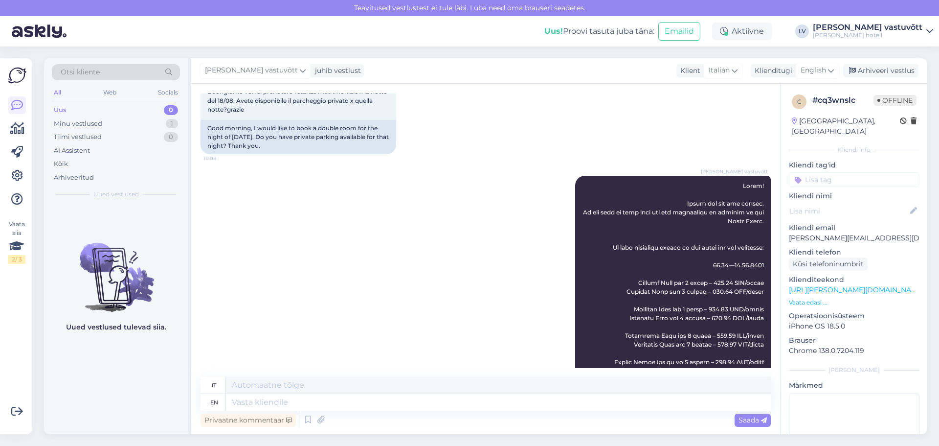
scroll to position [41, 0]
